Goal: Information Seeking & Learning: Stay updated

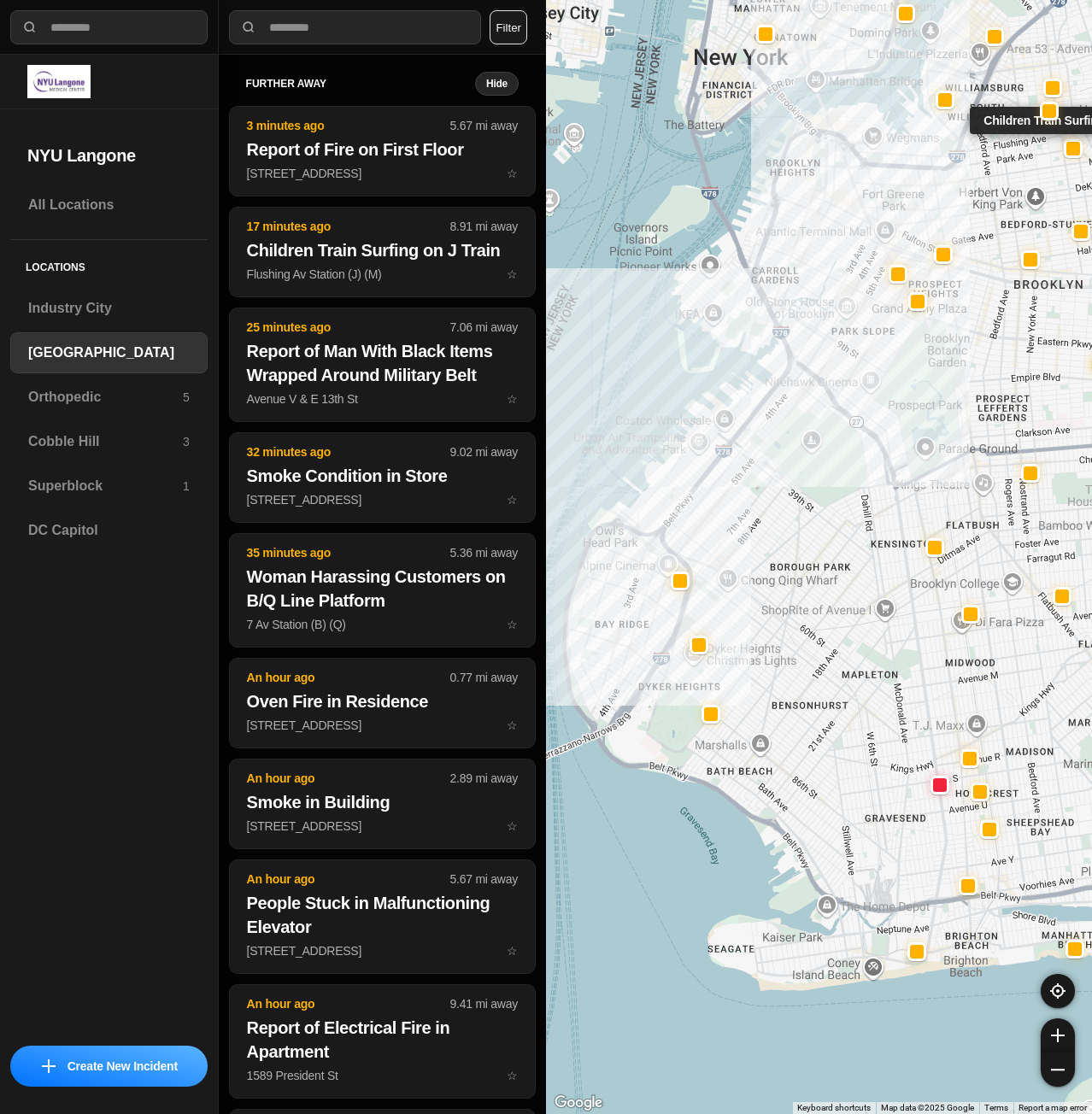
select select "*"
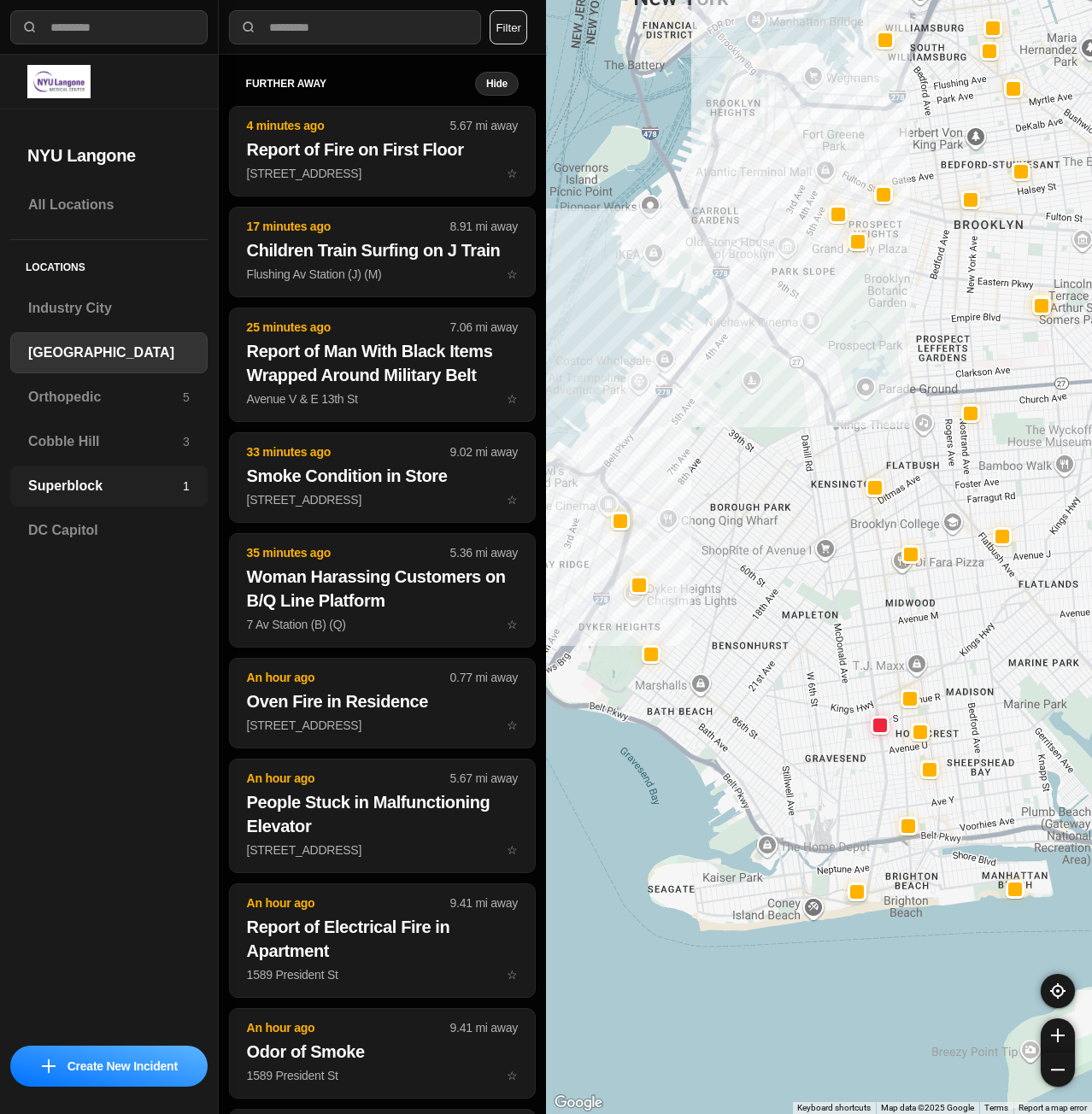
click at [79, 484] on h3 "Superblock" at bounding box center [106, 486] width 155 height 21
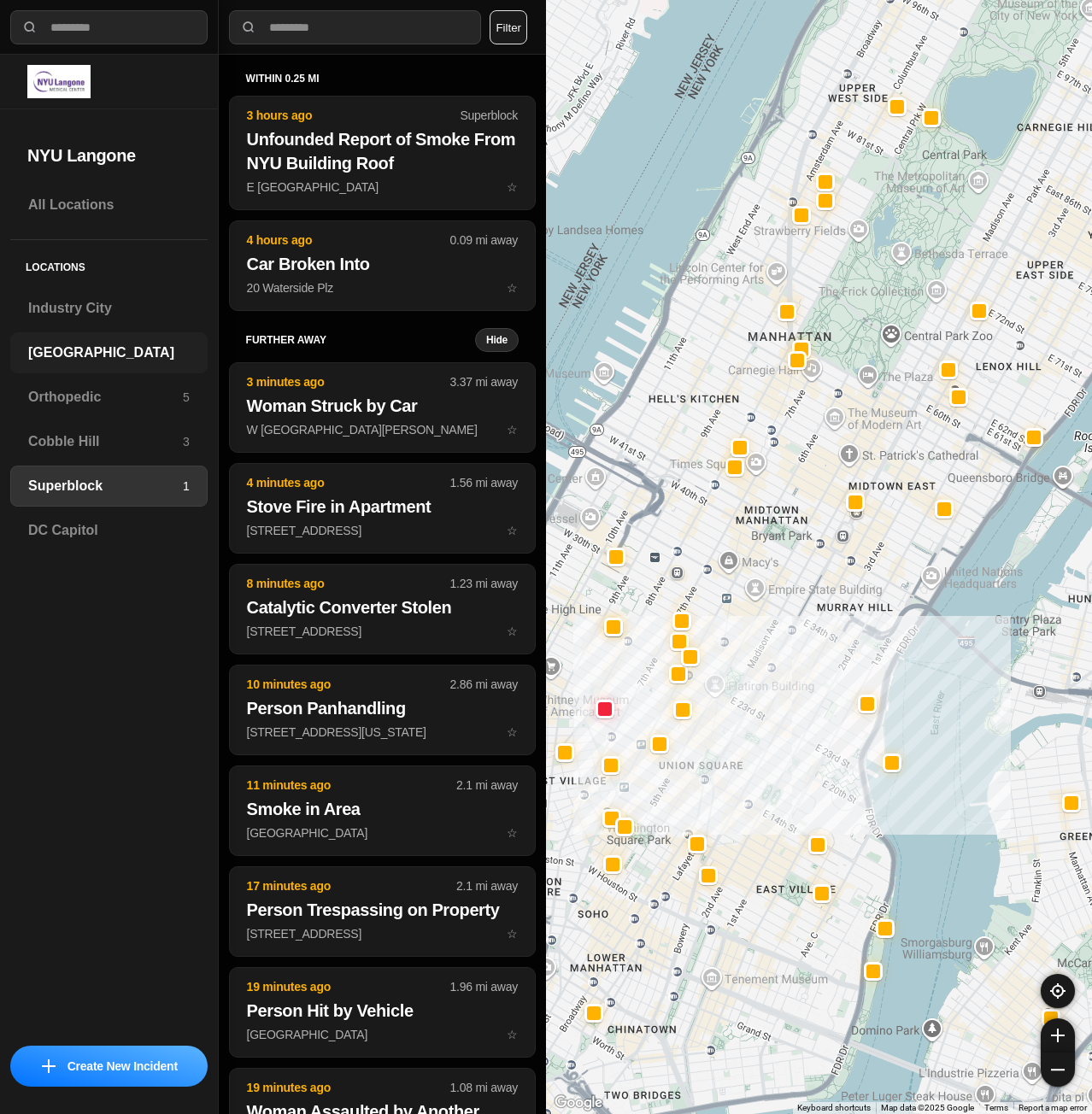
click at [107, 359] on h3 "[GEOGRAPHIC_DATA]" at bounding box center [109, 353] width 162 height 21
